Goal: Task Accomplishment & Management: Manage account settings

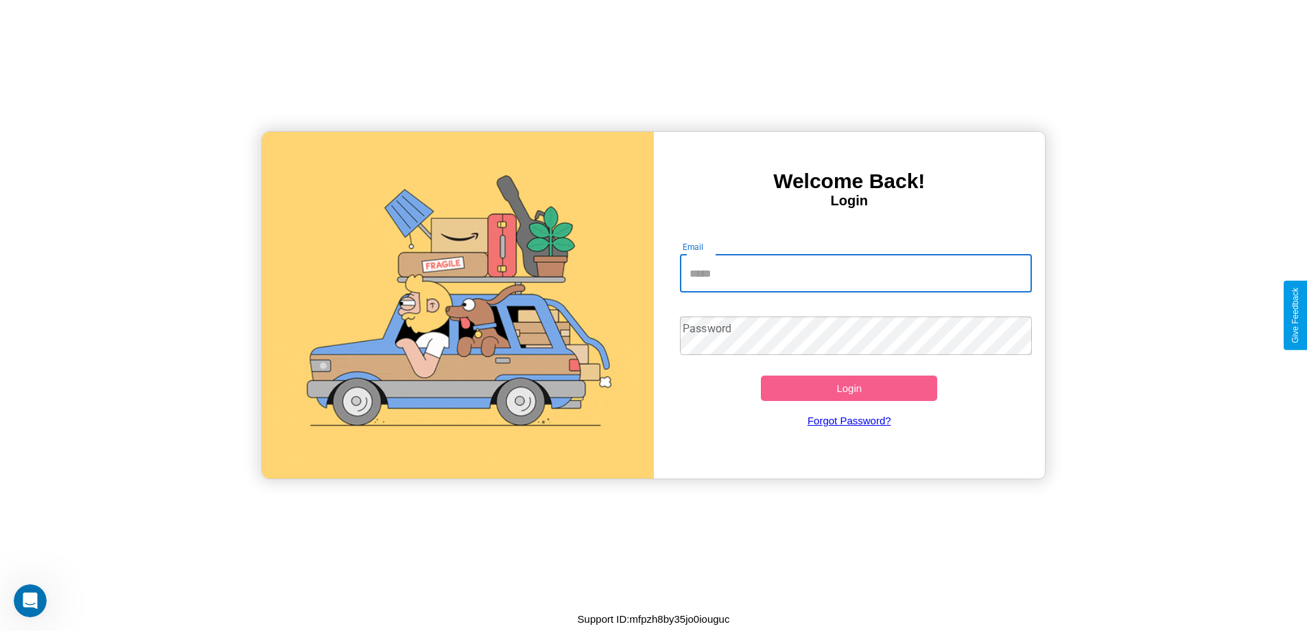
click at [856, 273] on input "Email" at bounding box center [856, 273] width 352 height 38
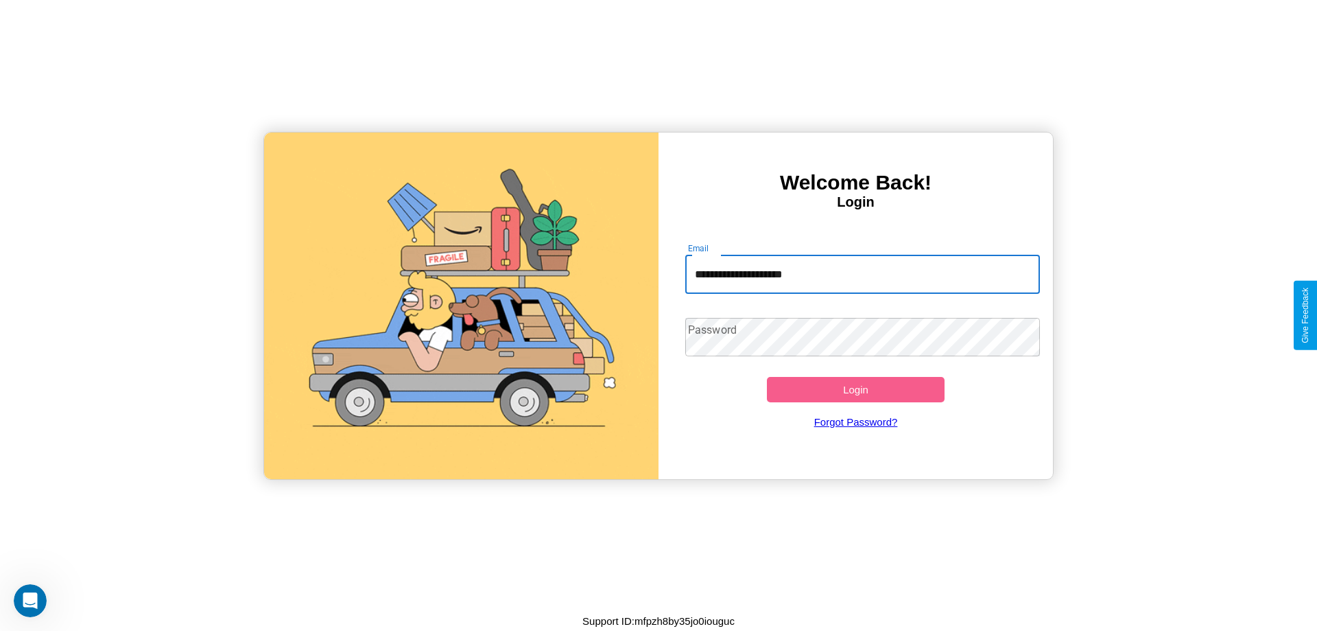
type input "**********"
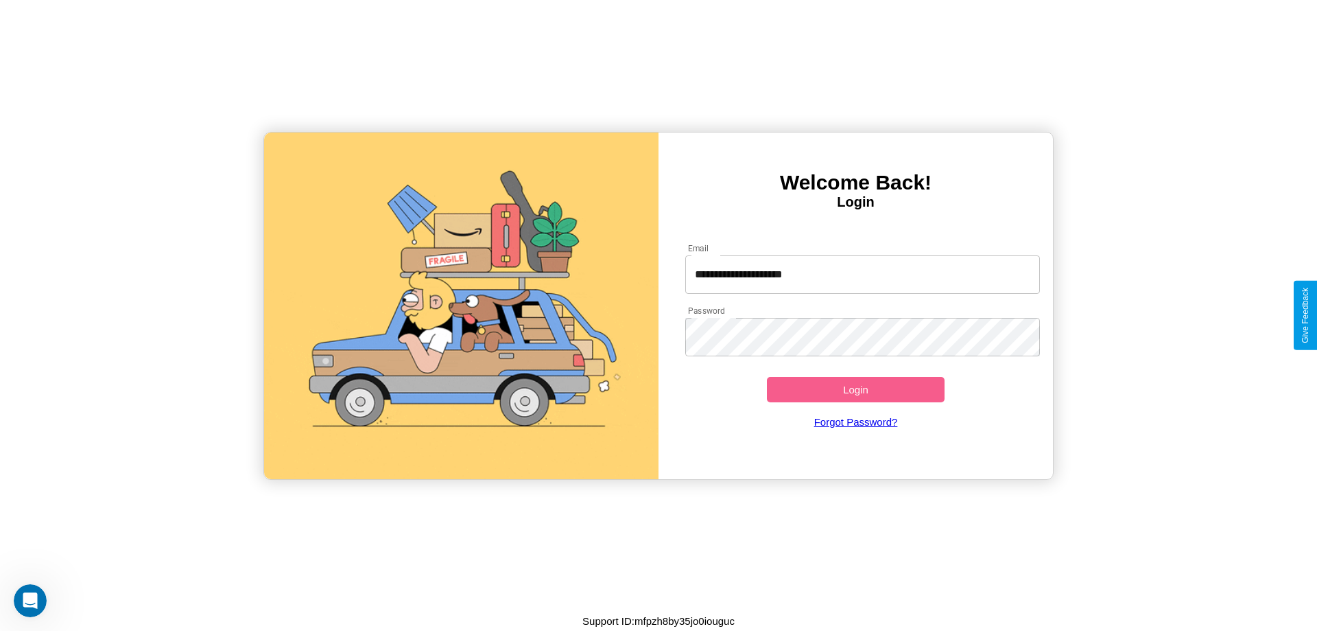
click at [856, 389] on button "Login" at bounding box center [856, 389] width 178 height 25
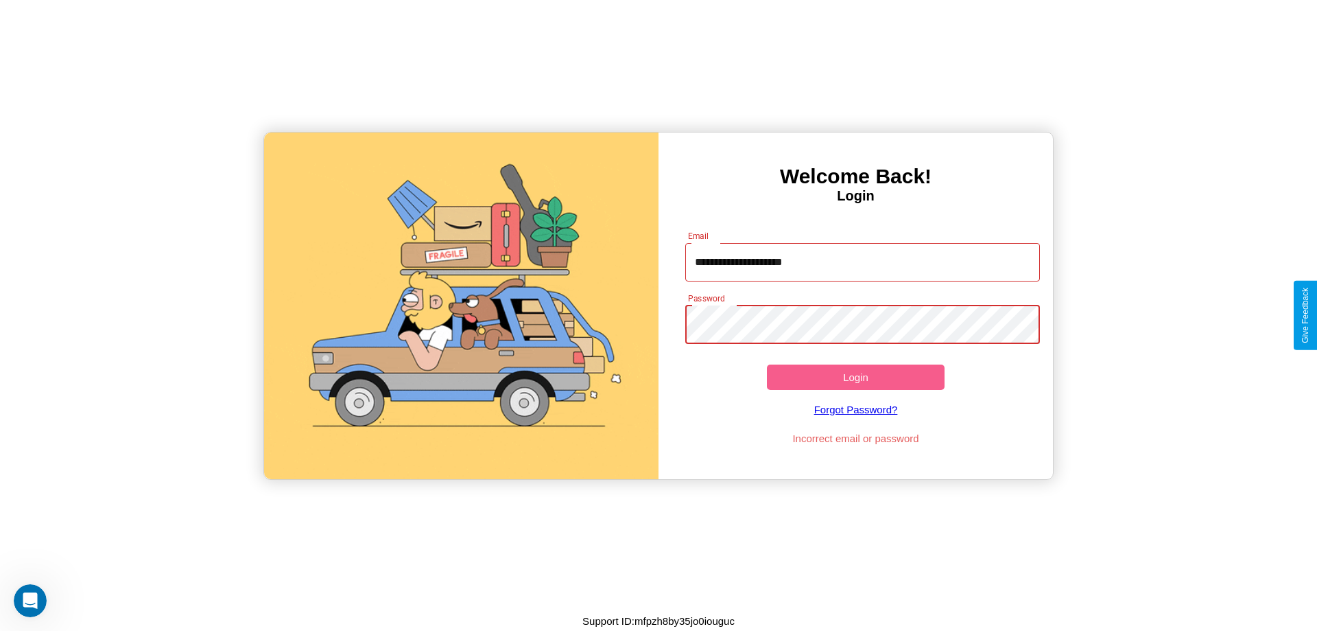
click at [856, 377] on button "Login" at bounding box center [856, 376] width 178 height 25
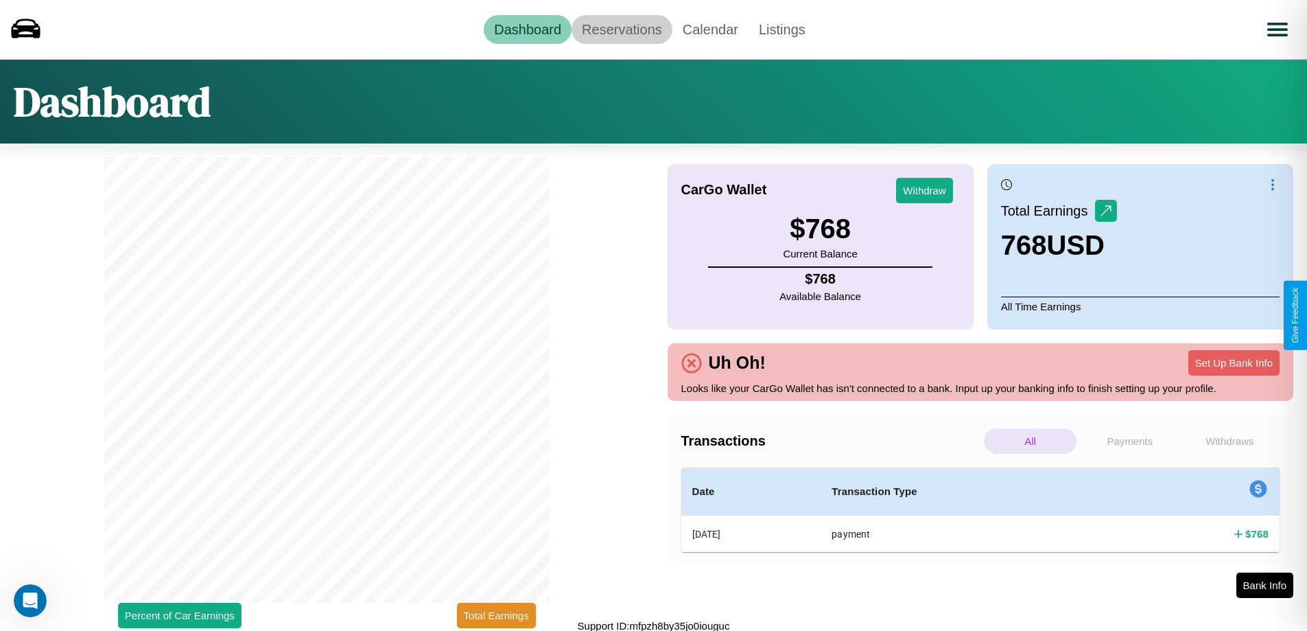
click at [622, 29] on link "Reservations" at bounding box center [622, 29] width 101 height 29
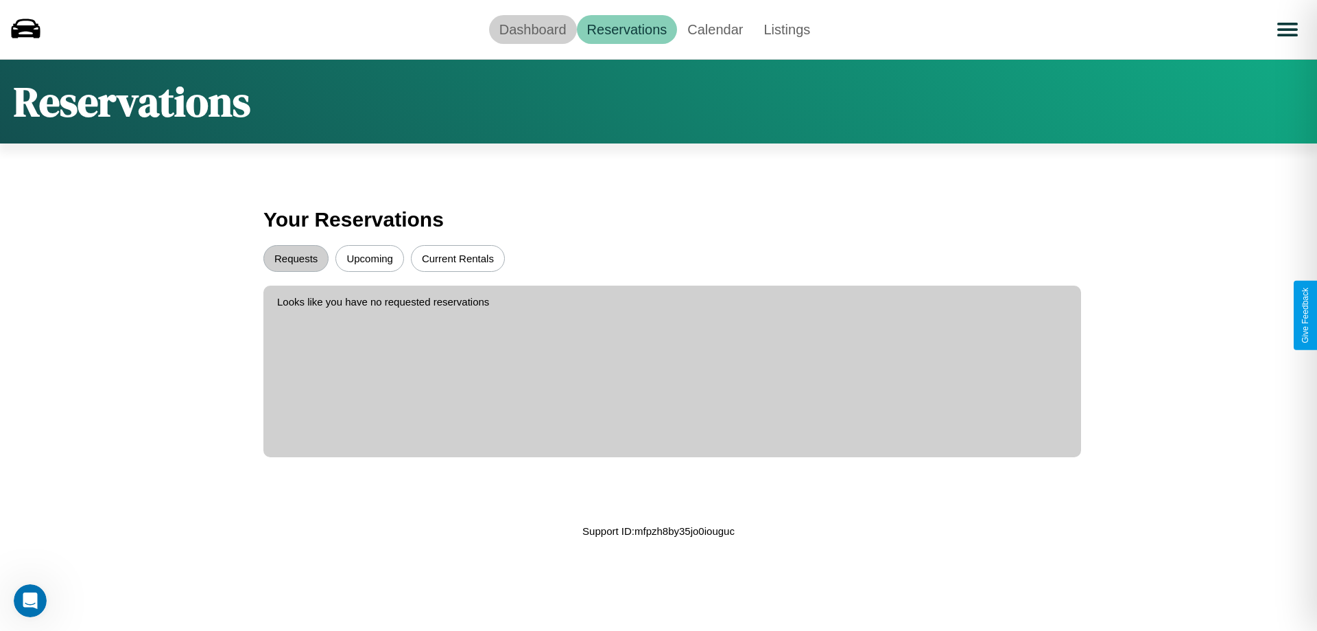
click at [532, 29] on link "Dashboard" at bounding box center [533, 29] width 88 height 29
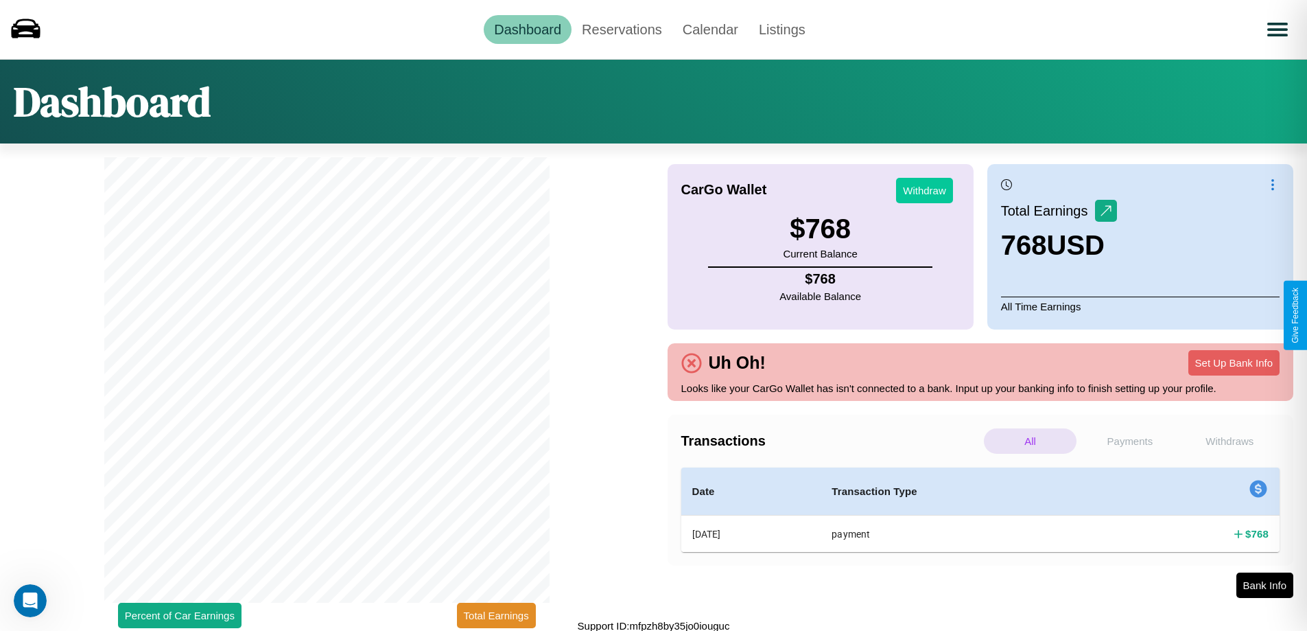
click at [924, 190] on button "Withdraw" at bounding box center [924, 190] width 57 height 25
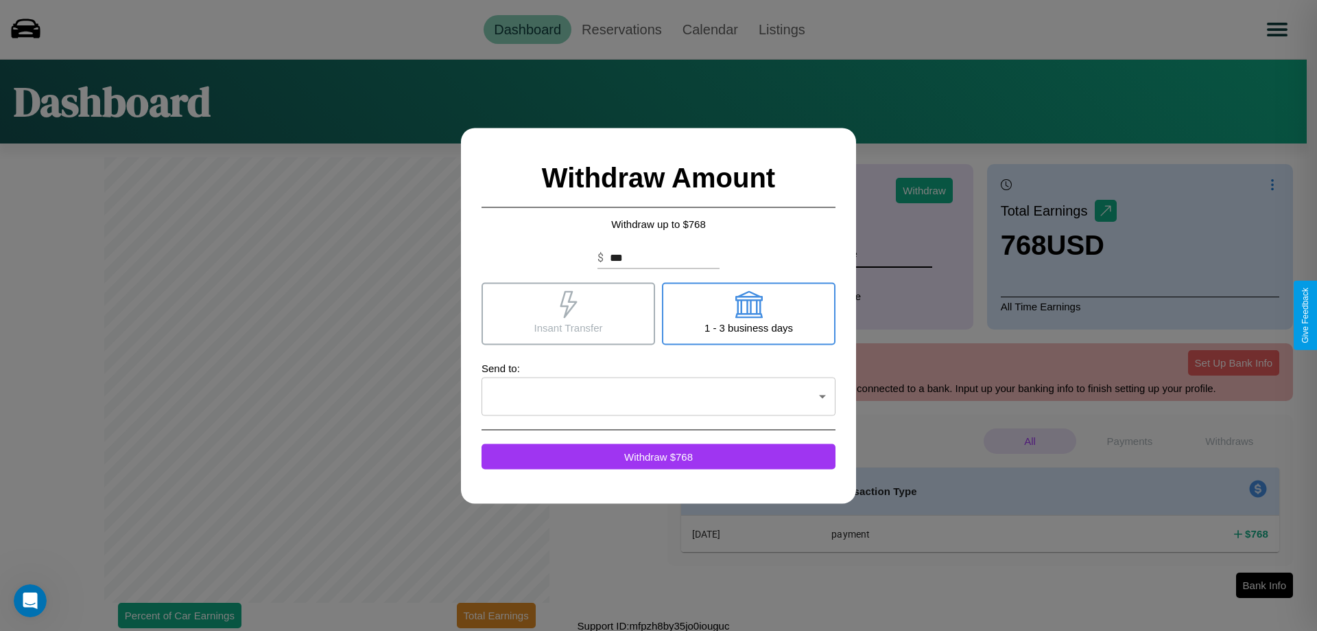
click at [568, 313] on icon at bounding box center [568, 303] width 17 height 27
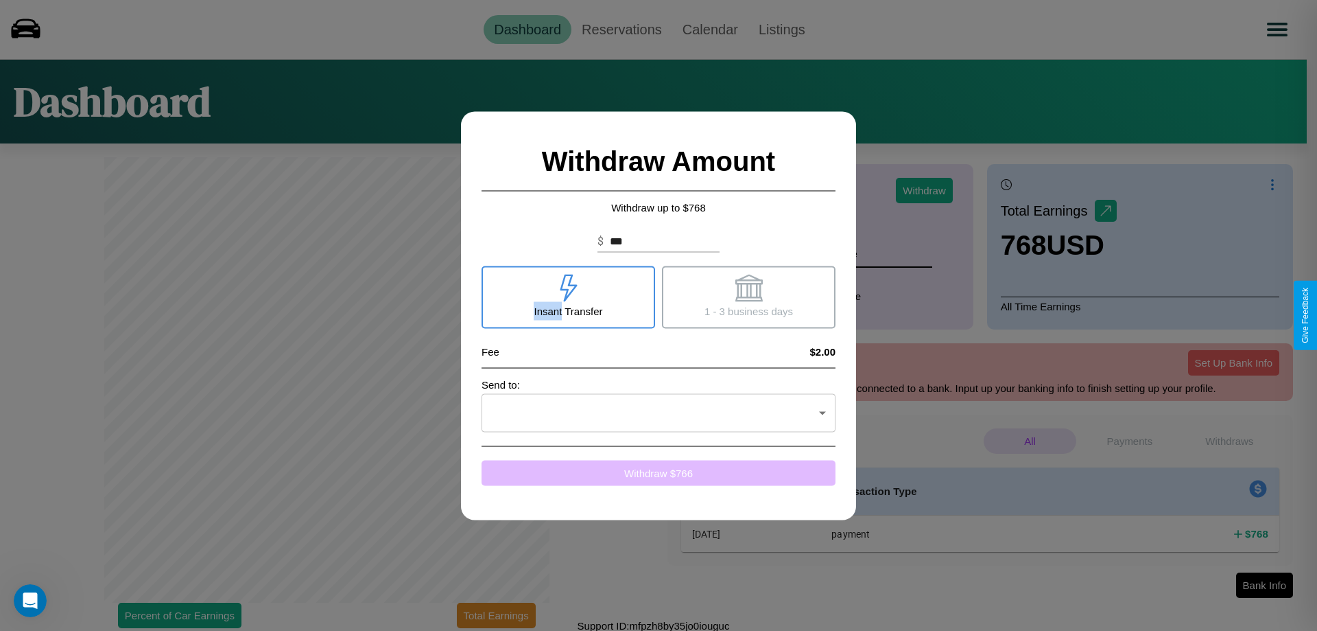
click at [659, 472] on button "Withdraw $ 766" at bounding box center [659, 472] width 354 height 25
